Goal: Task Accomplishment & Management: Use online tool/utility

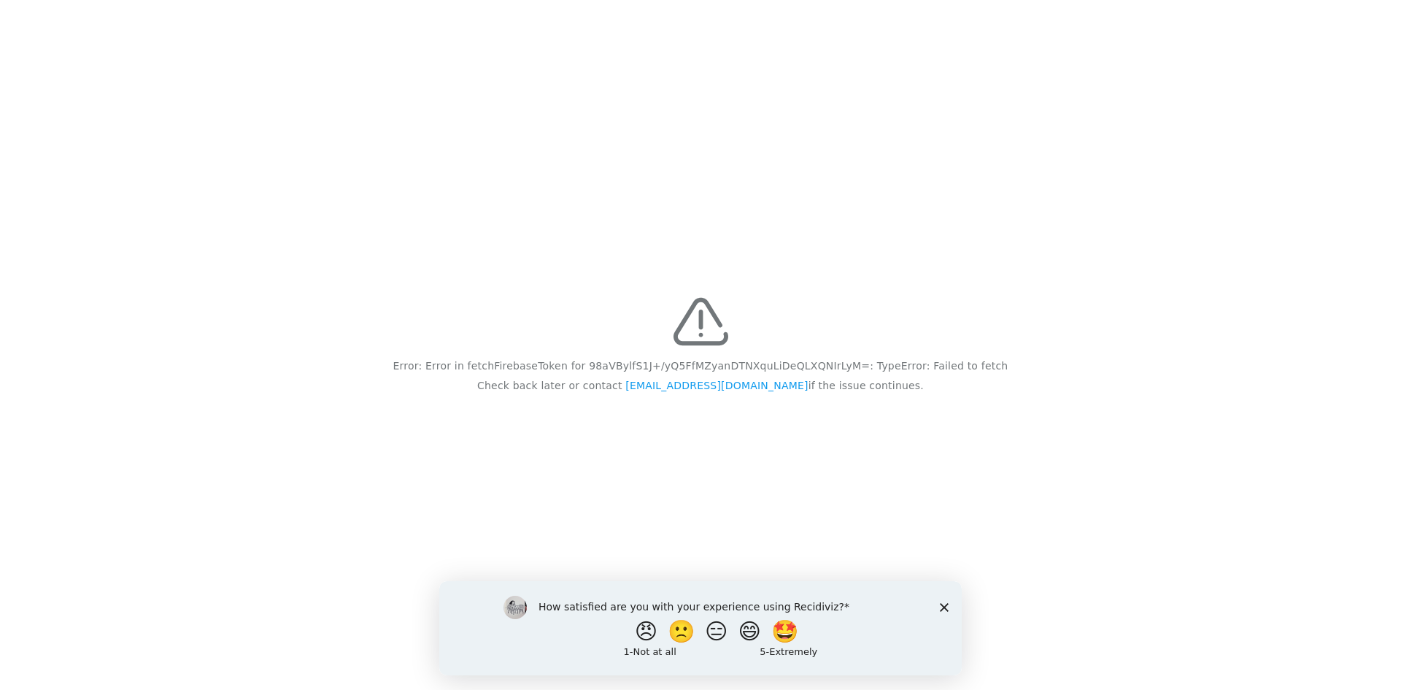
drag, startPoint x: 283, startPoint y: 0, endPoint x: 205, endPoint y: 154, distance: 172.6
click at [205, 154] on div "Error: Error in fetchFirebaseToken for 98aVBylfS1J+/yQ5FfMZyanDTNXquLiDeQLXQNIr…" at bounding box center [700, 345] width 1401 height 690
drag, startPoint x: 944, startPoint y: 603, endPoint x: 941, endPoint y: 590, distance: 12.7
click at [944, 599] on div "How satisfied are you with your experience using Recidiviz? 😠 🙁 😑 😄 🤩 1 - Not a…" at bounding box center [700, 627] width 522 height 94
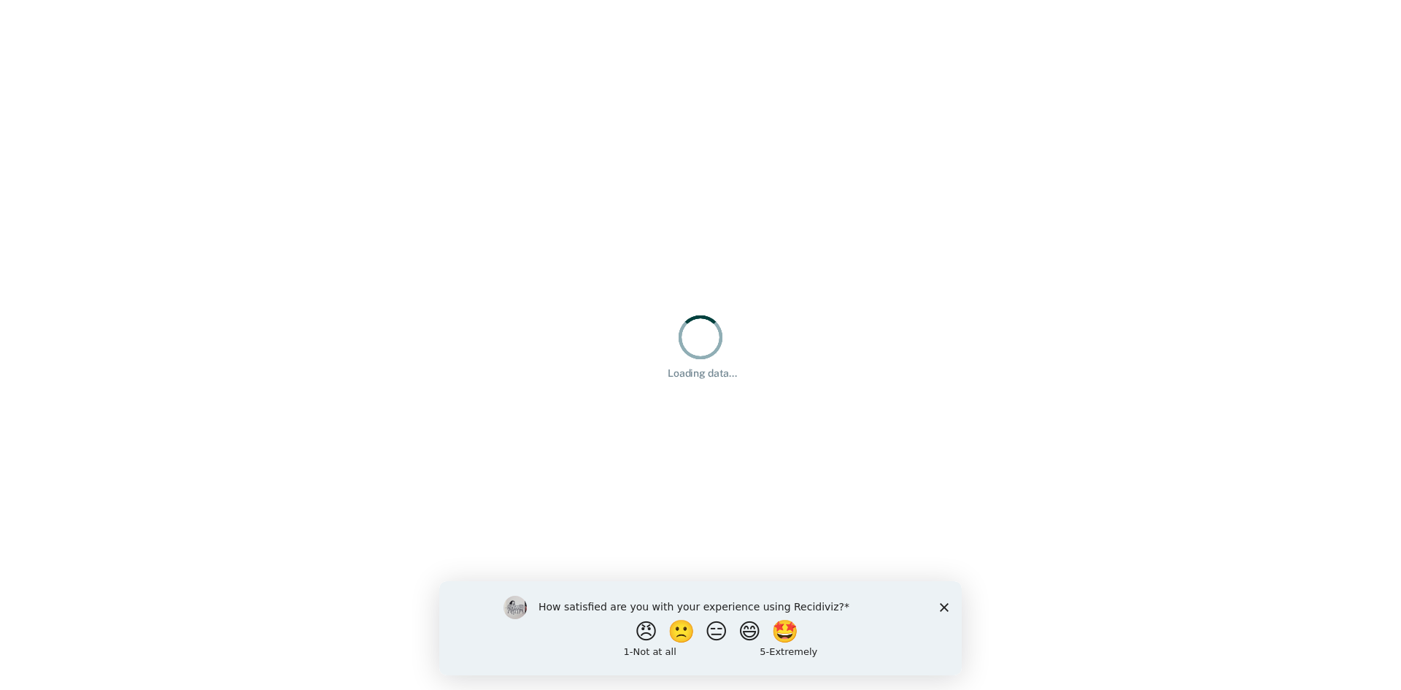
drag, startPoint x: 946, startPoint y: 603, endPoint x: 938, endPoint y: 582, distance: 23.3
click at [945, 603] on icon "Close survey" at bounding box center [944, 606] width 9 height 9
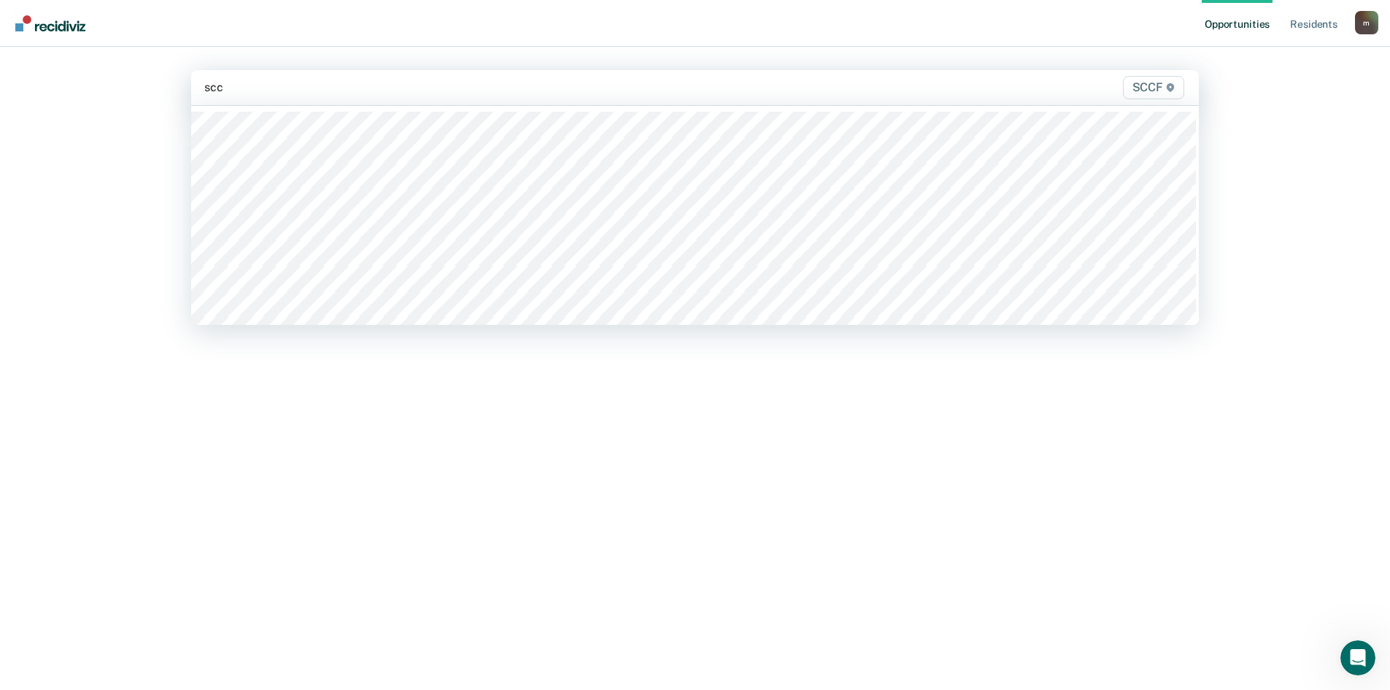
type input "sccf"
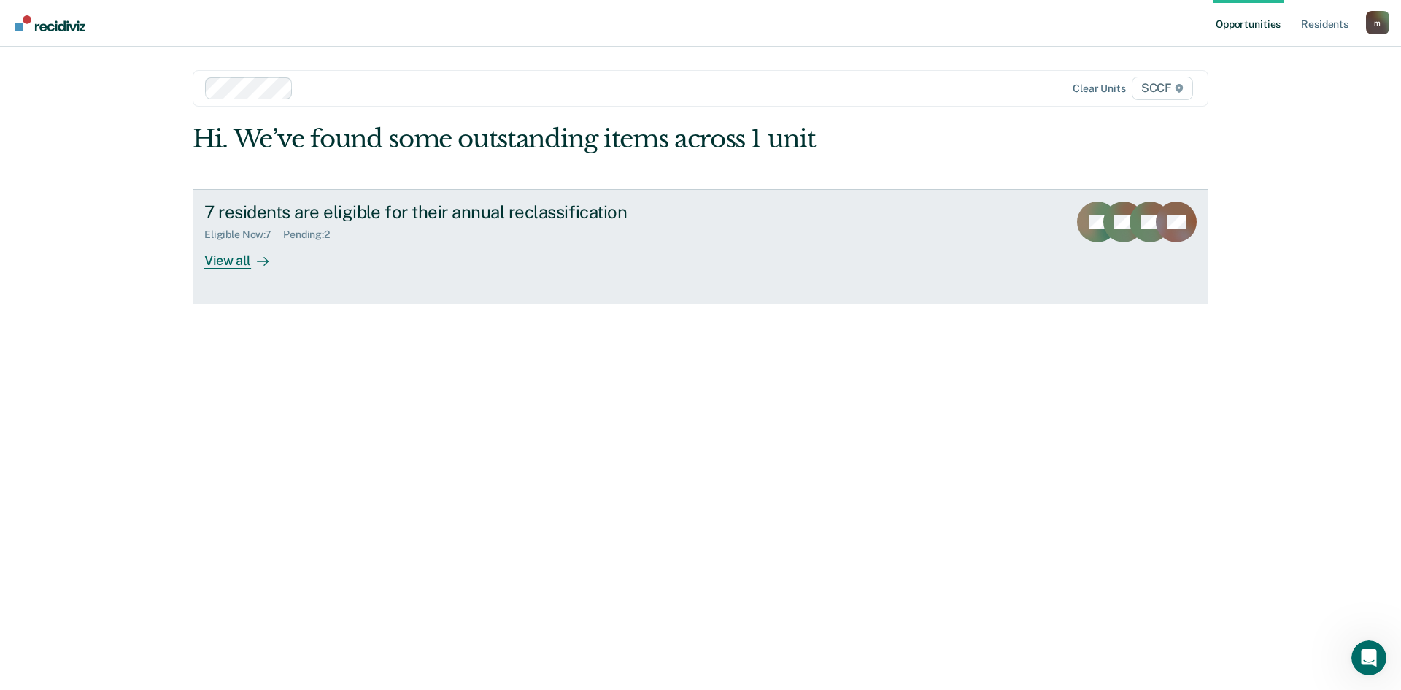
click at [242, 263] on div "View all" at bounding box center [245, 254] width 82 height 28
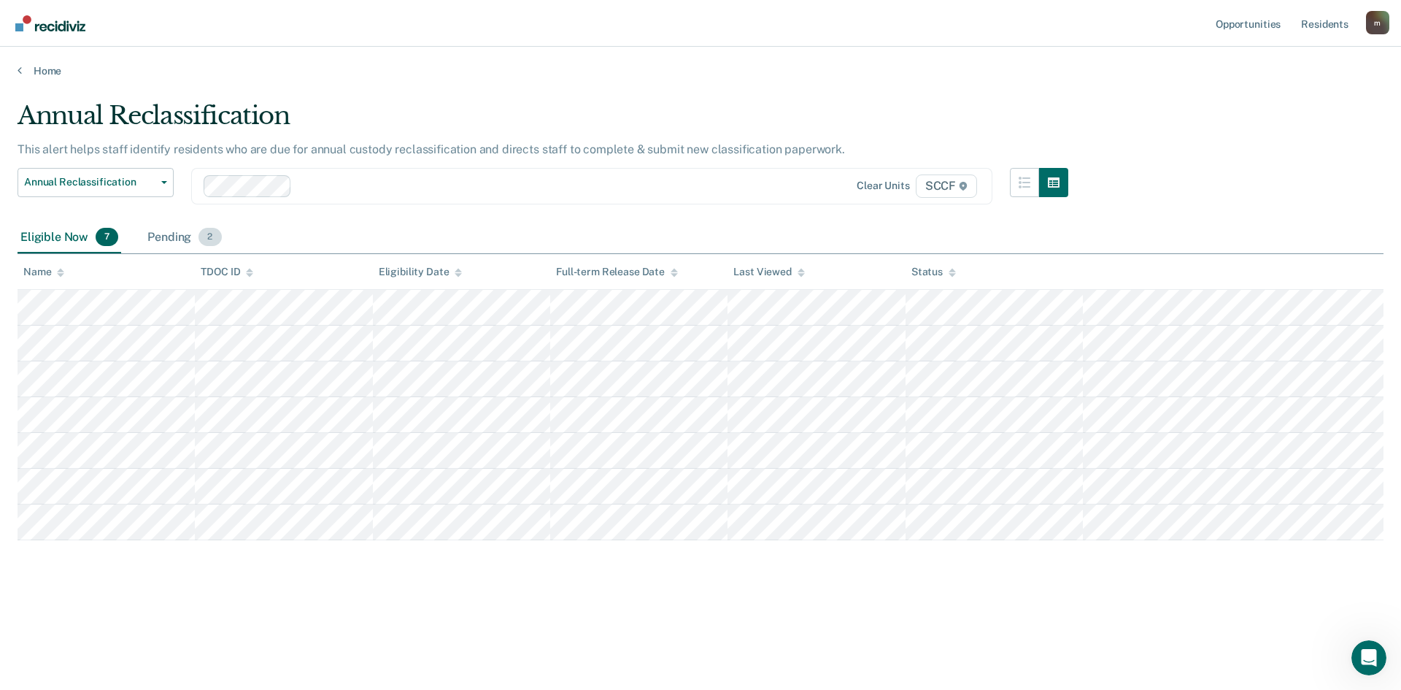
click at [182, 242] on div "Pending 2" at bounding box center [184, 238] width 80 height 32
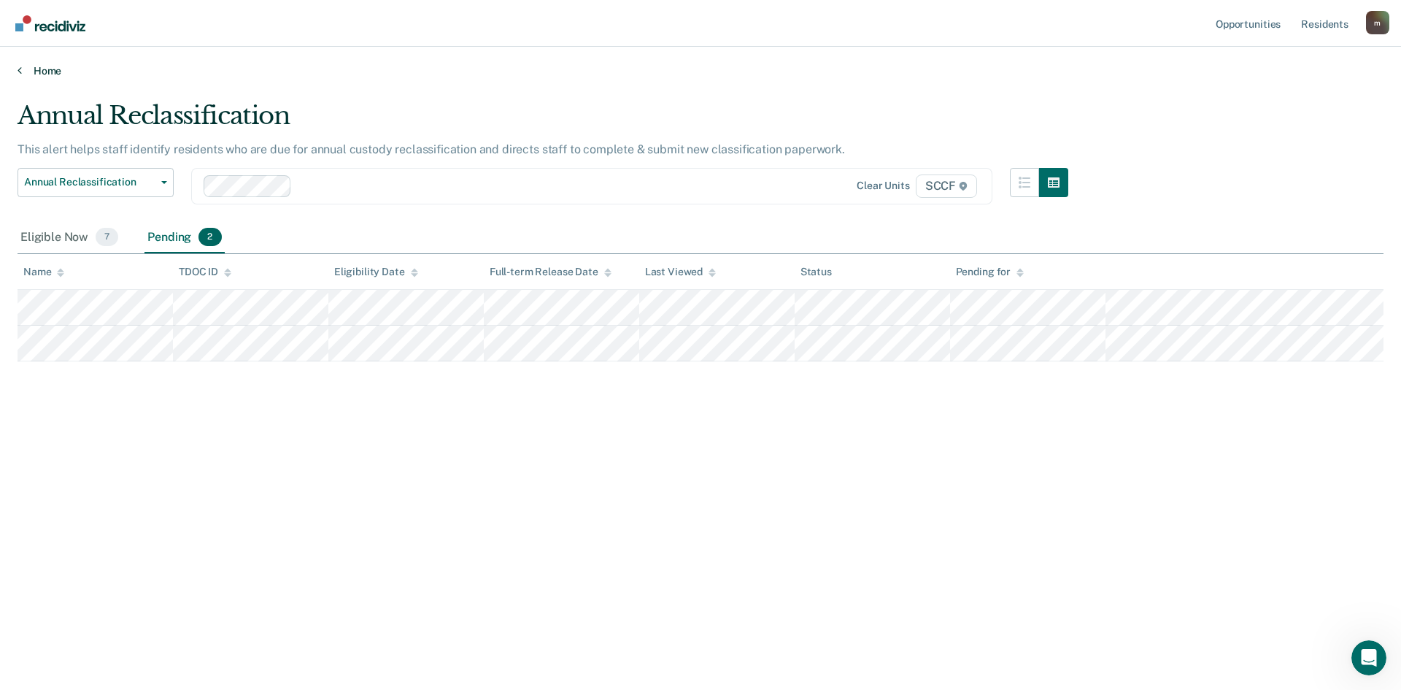
click at [40, 74] on link "Home" at bounding box center [701, 70] width 1366 height 13
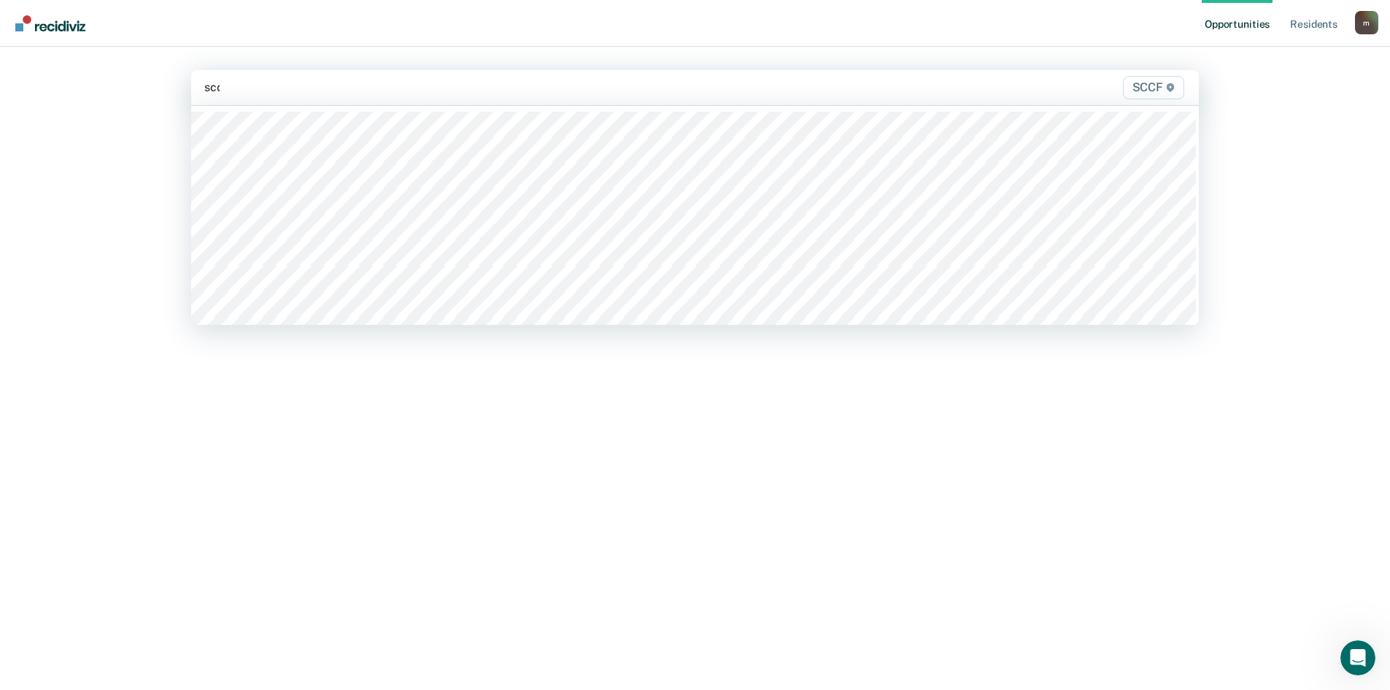
type input "sccf"
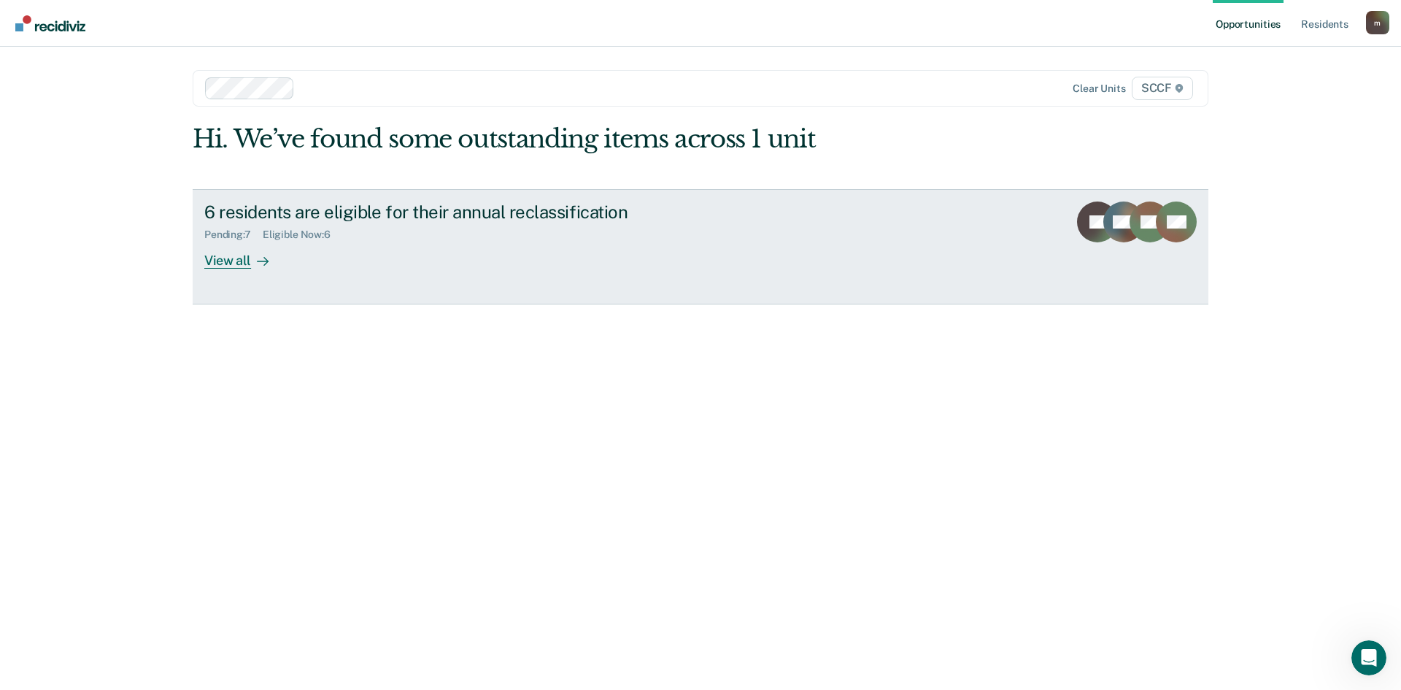
click at [352, 211] on div "6 residents are eligible for their annual reclassification" at bounding box center [460, 211] width 512 height 21
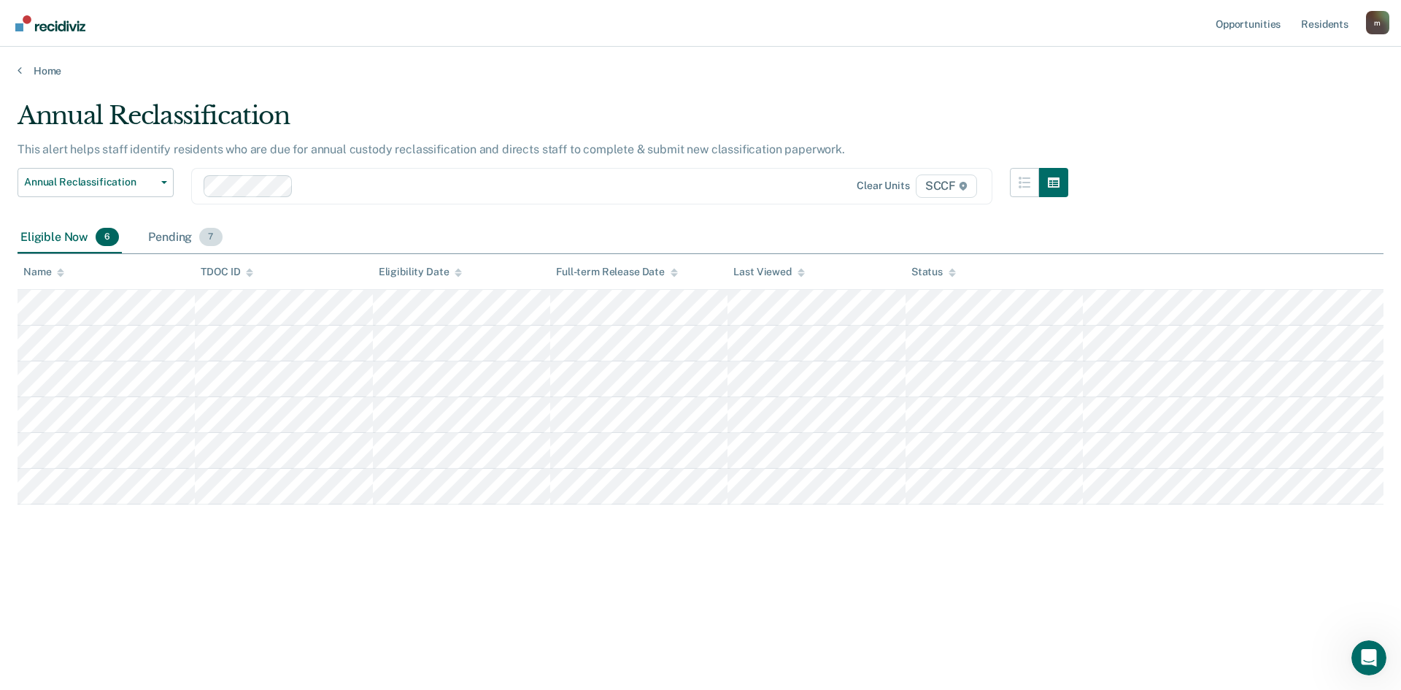
click at [161, 242] on div "Pending 7" at bounding box center [185, 238] width 80 height 32
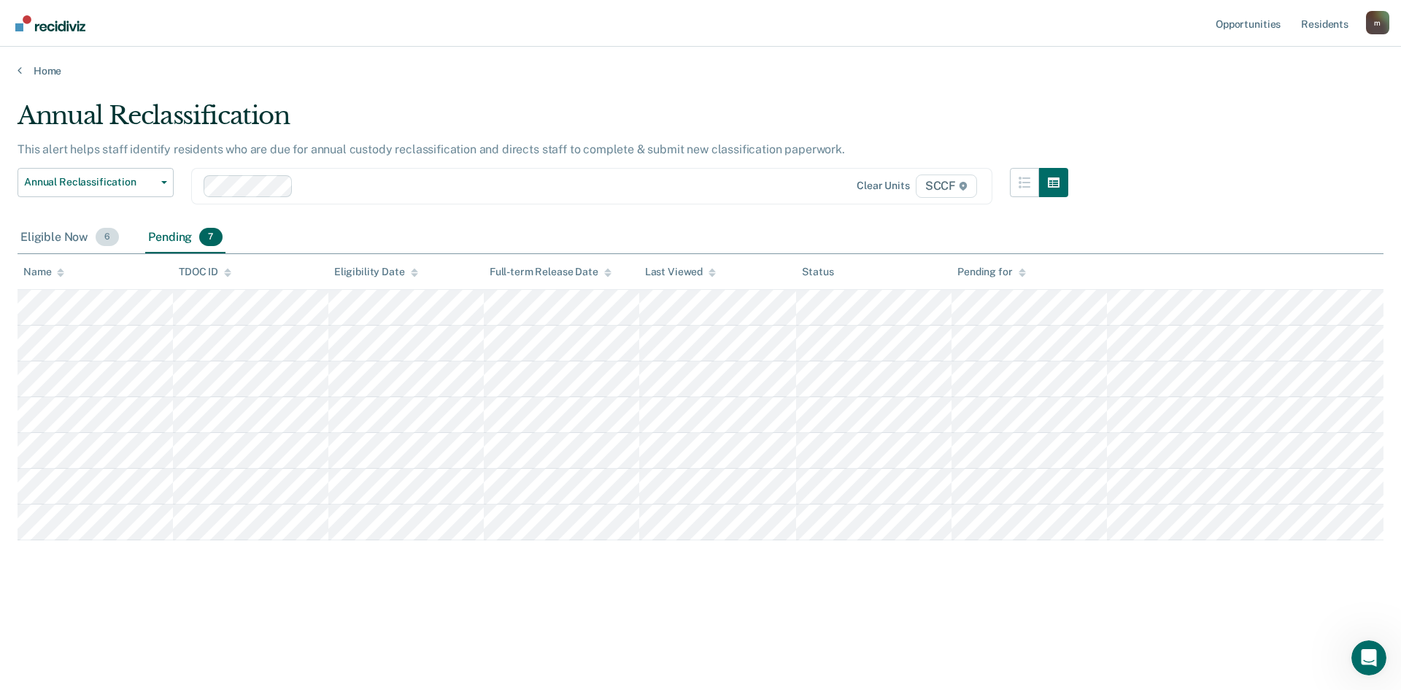
click at [74, 239] on div "Eligible Now 6" at bounding box center [70, 238] width 104 height 32
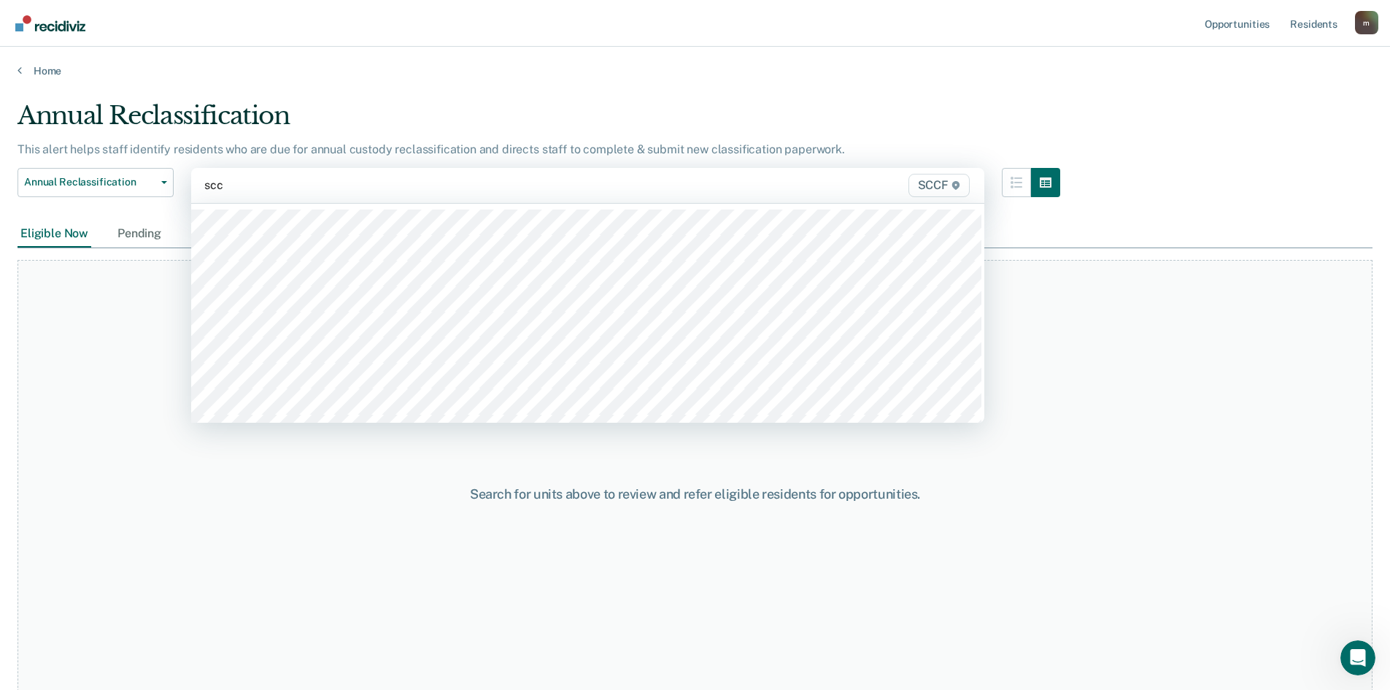
type input "sccf"
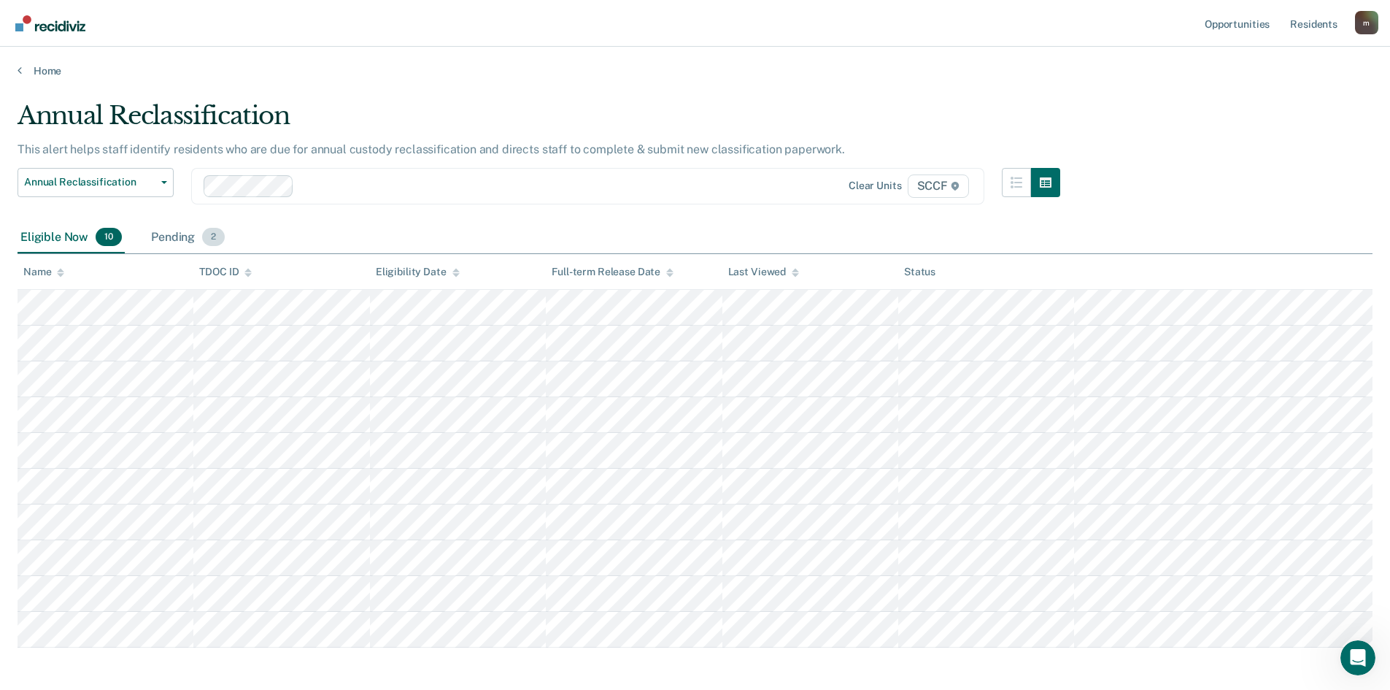
click at [181, 239] on div "Pending 2" at bounding box center [188, 238] width 80 height 32
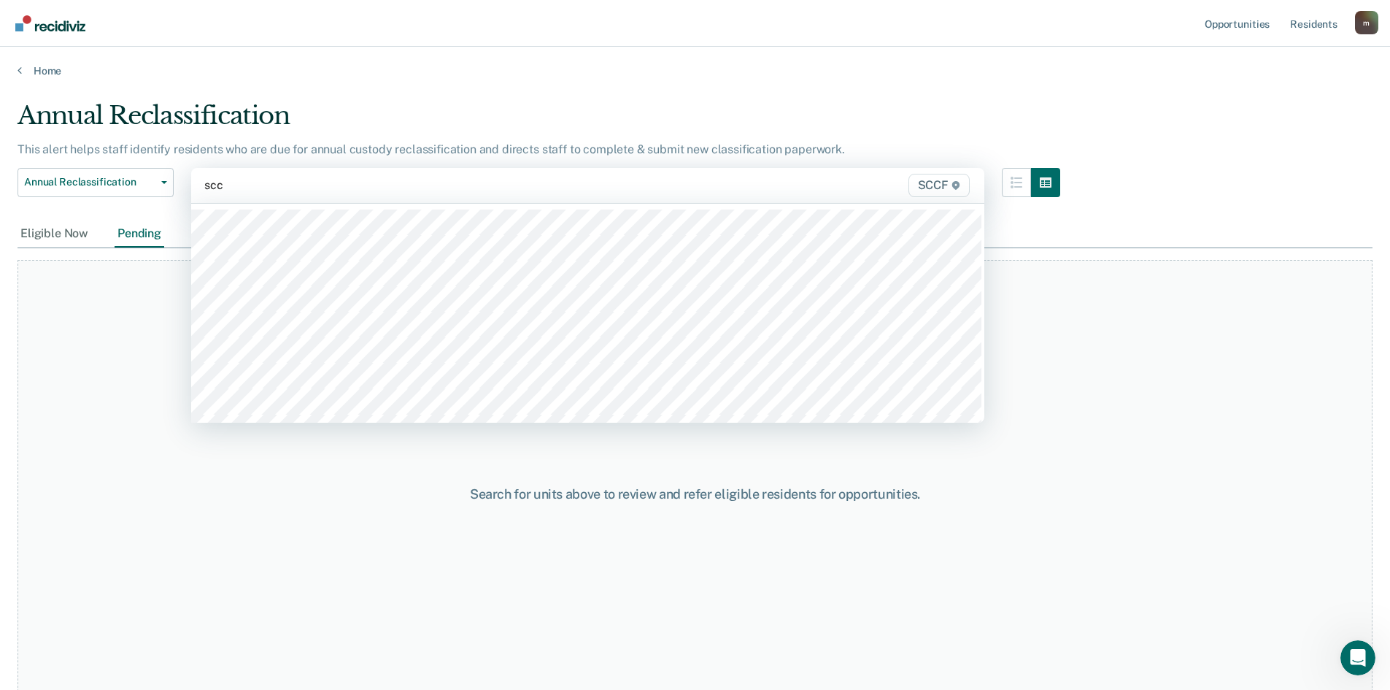
type input "sccf"
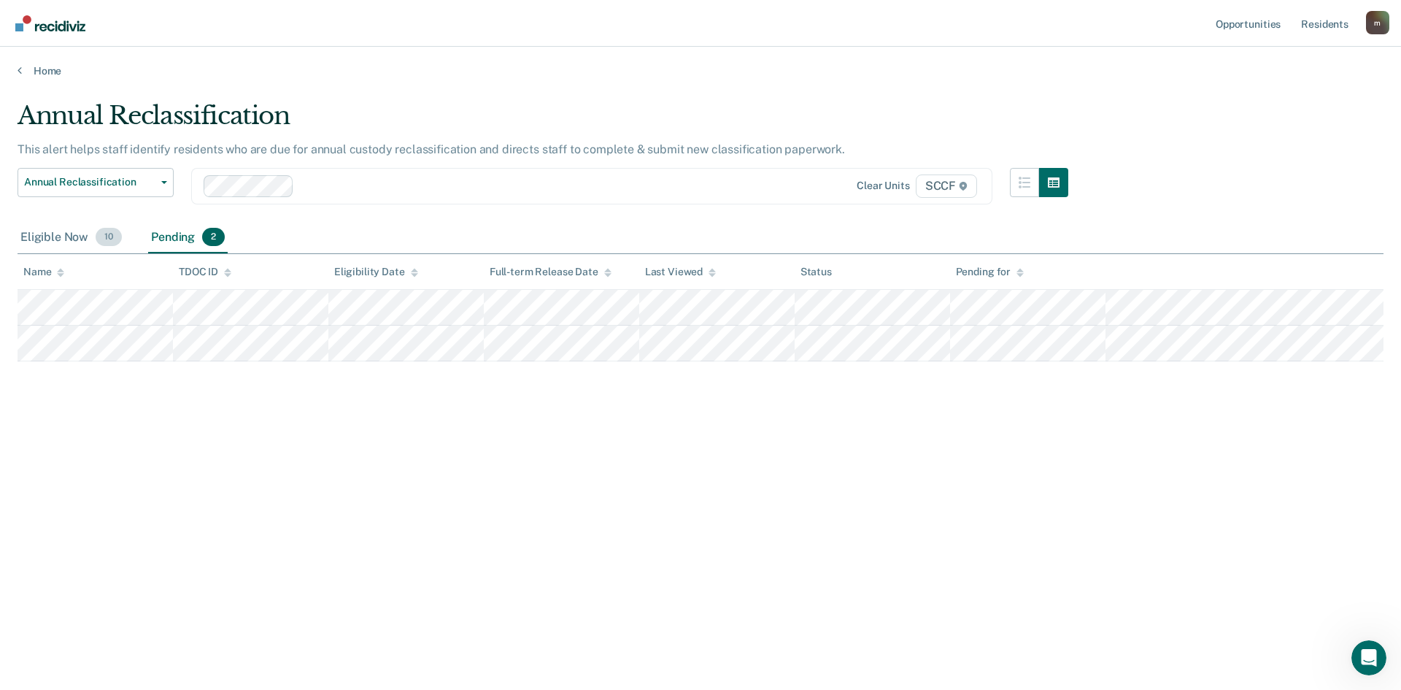
click at [80, 239] on div "Eligible Now 10" at bounding box center [71, 238] width 107 height 32
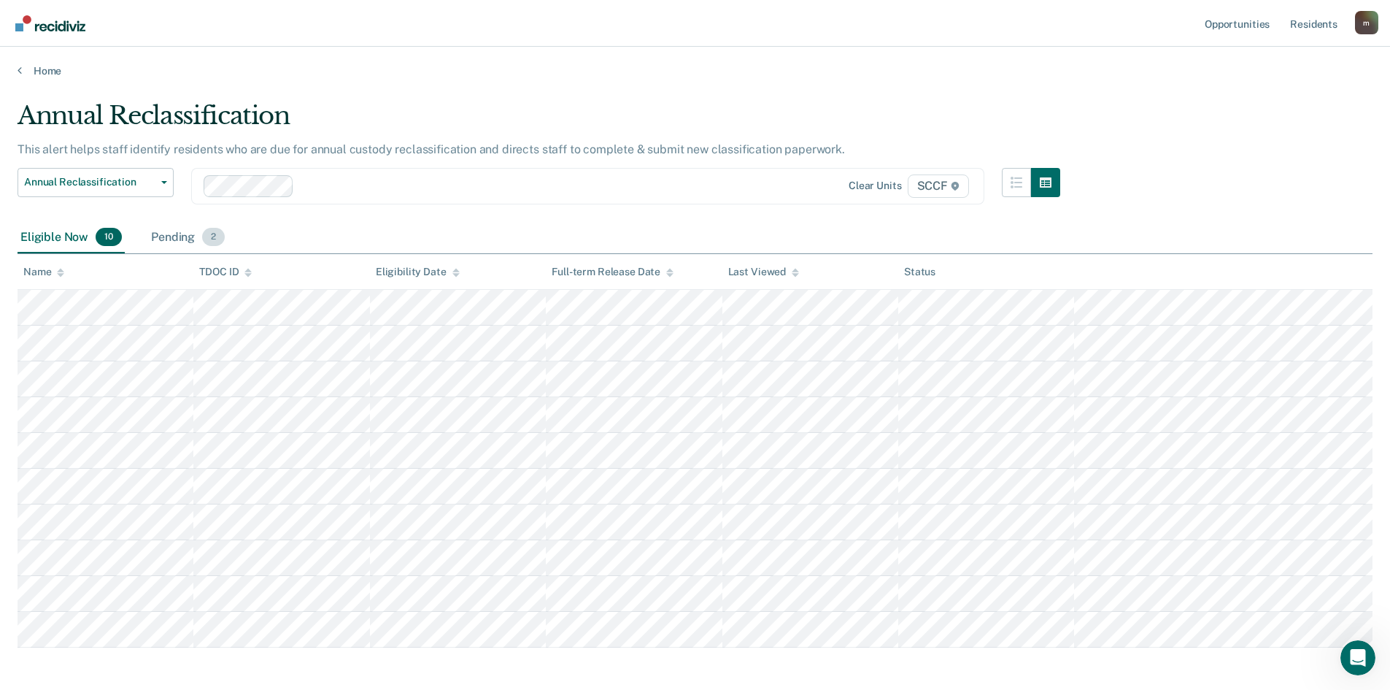
click at [168, 242] on div "Pending 2" at bounding box center [188, 238] width 80 height 32
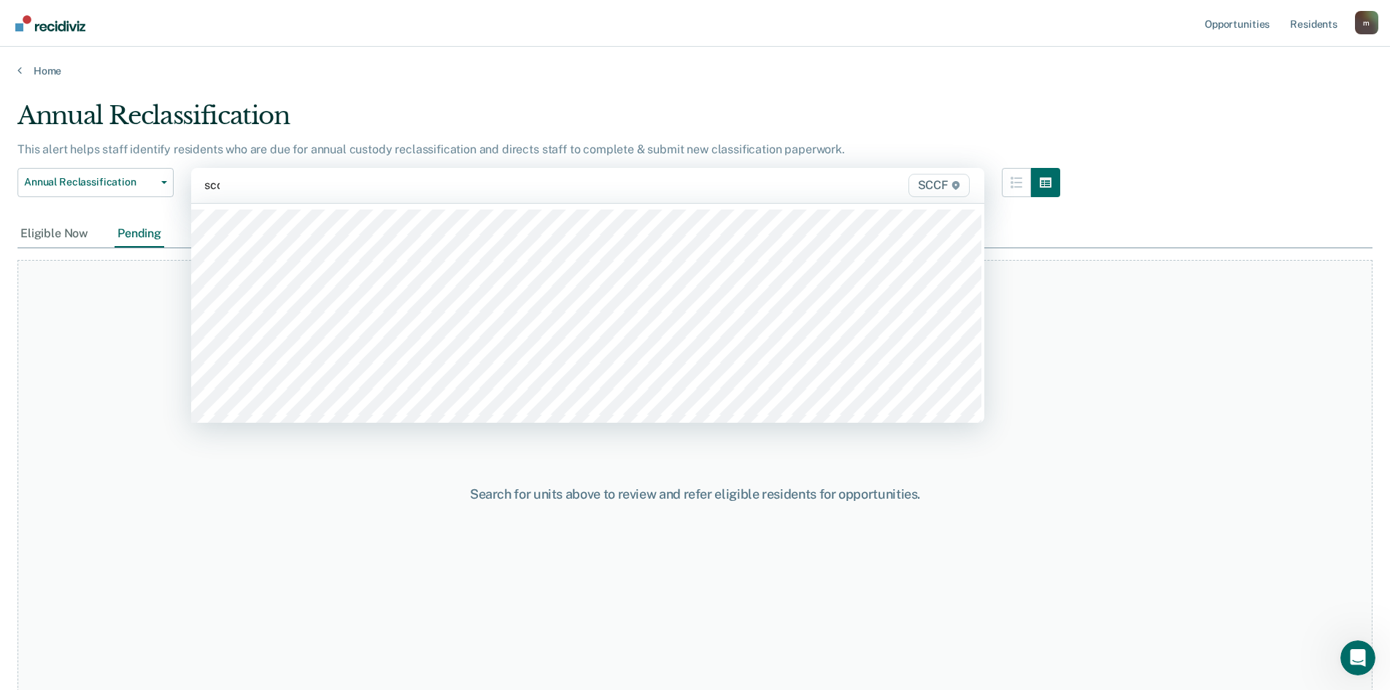
type input "sccf"
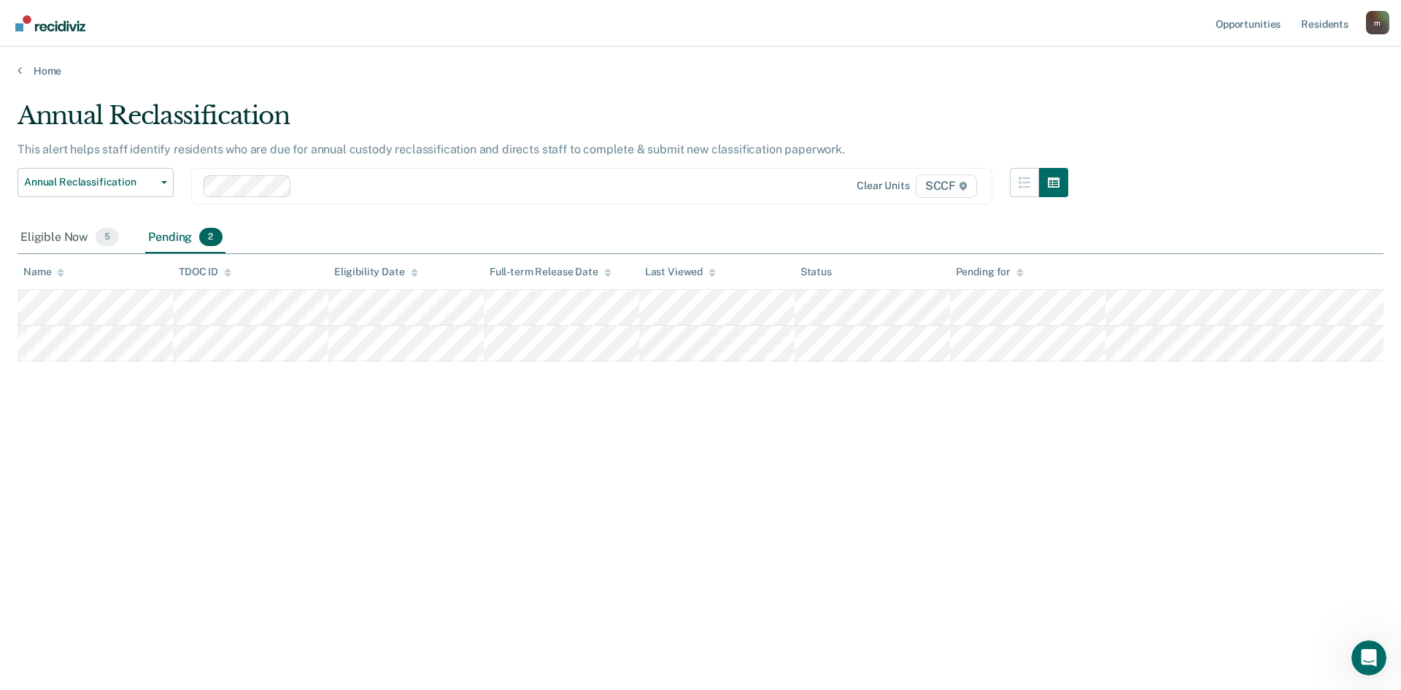
click at [178, 239] on div "Pending 2" at bounding box center [185, 238] width 80 height 32
click at [61, 243] on div "Eligible Now 5" at bounding box center [70, 238] width 104 height 32
